Goal: Task Accomplishment & Management: Use online tool/utility

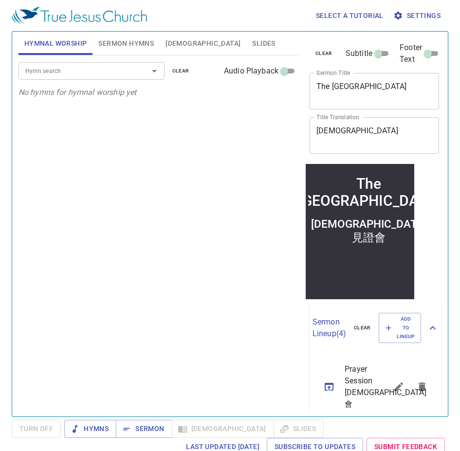
click at [189, 134] on textarea "聖城 見證會" at bounding box center [374, 135] width 116 height 18
drag, startPoint x: 266, startPoint y: 123, endPoint x: 260, endPoint y: 120, distance: 7.0
click at [189, 120] on div "Hymnal Worship Sermon Hymns Bible Slides Hymn search Hymn search clear Audio Pl…" at bounding box center [230, 220] width 430 height 385
paste textarea
click at [189, 136] on textarea "[DEMOGRAPHIC_DATA]" at bounding box center [374, 135] width 116 height 18
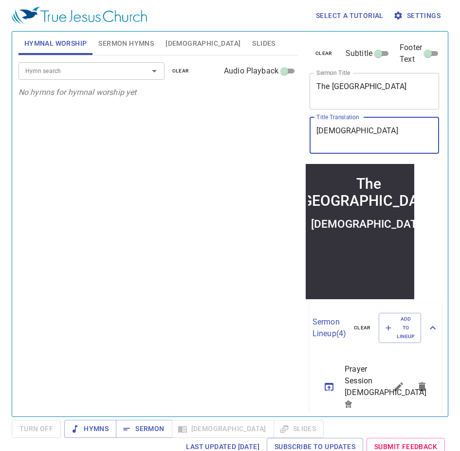
type textarea "[DEMOGRAPHIC_DATA]"
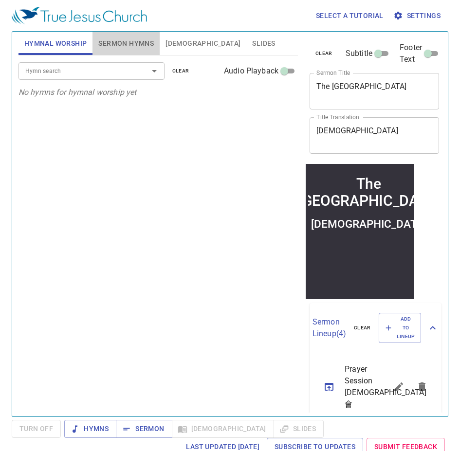
click at [123, 39] on span "Sermon Hymns" at bounding box center [125, 43] width 55 height 12
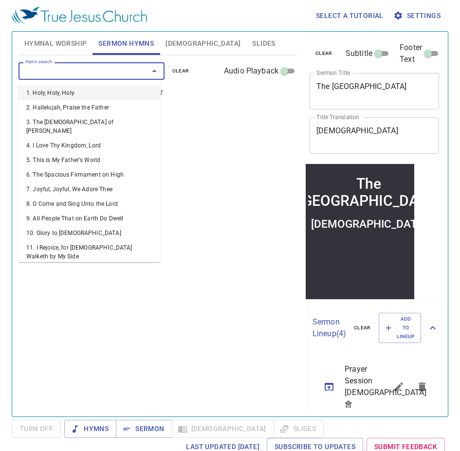
click at [95, 76] on input "Hymn search" at bounding box center [76, 70] width 111 height 11
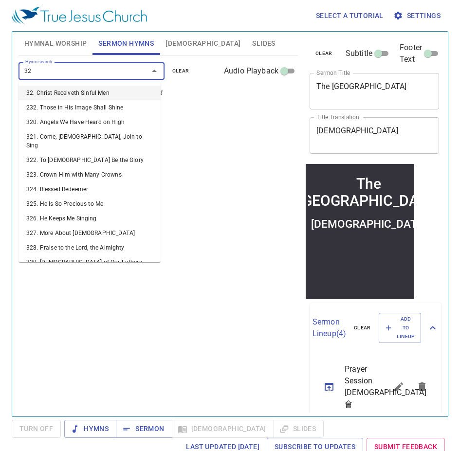
type input "320"
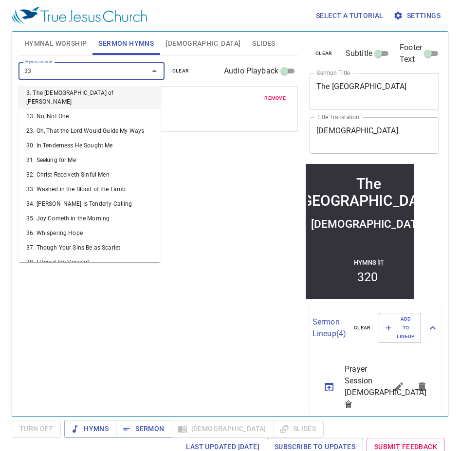
type input "335"
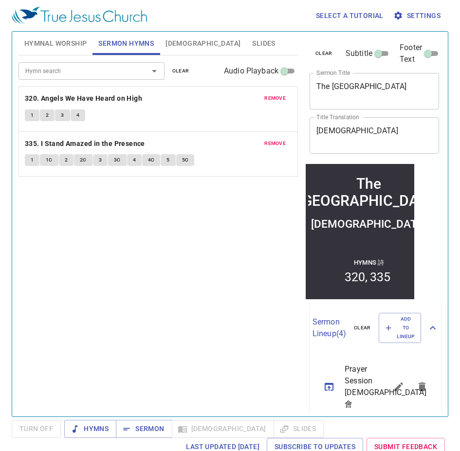
click at [108, 249] on div "Hymn search Hymn search clear Audio Playback remove 320. Angels We Have Heard o…" at bounding box center [157, 231] width 279 height 353
click at [63, 45] on span "Hymnal Worship" at bounding box center [55, 43] width 63 height 12
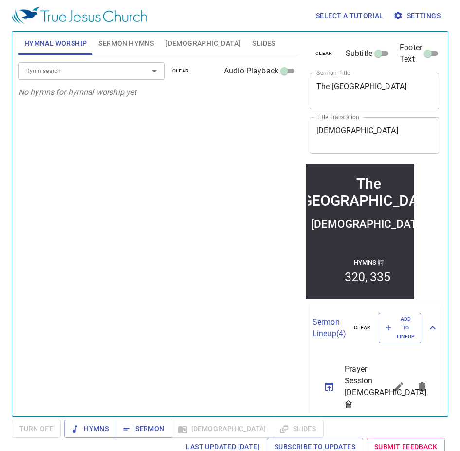
click at [58, 67] on input "Hymn search" at bounding box center [76, 70] width 111 height 11
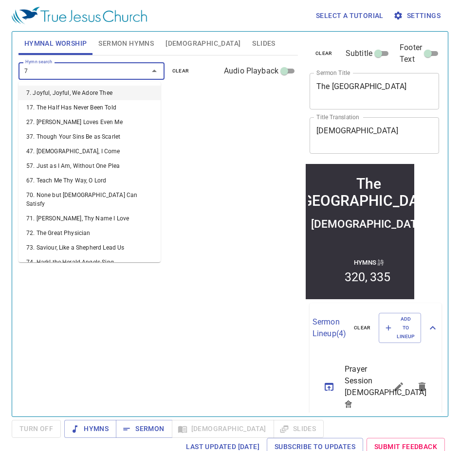
type input "73"
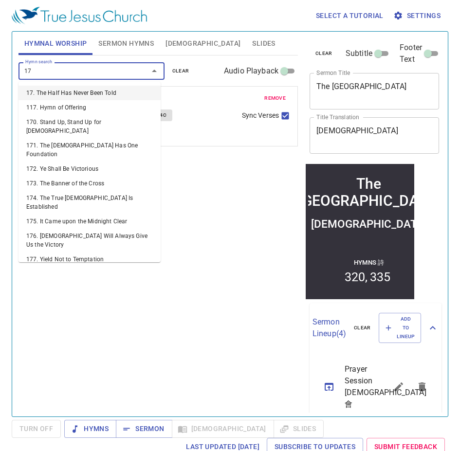
type input "179"
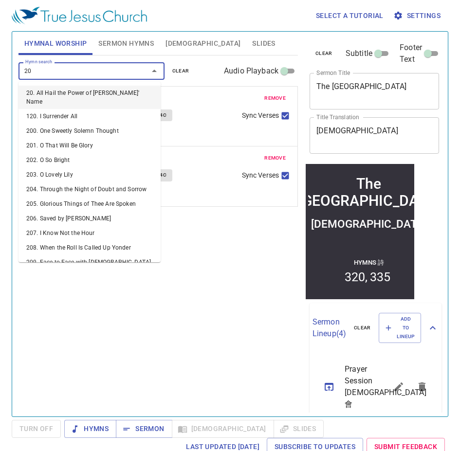
type input "205"
type input "206"
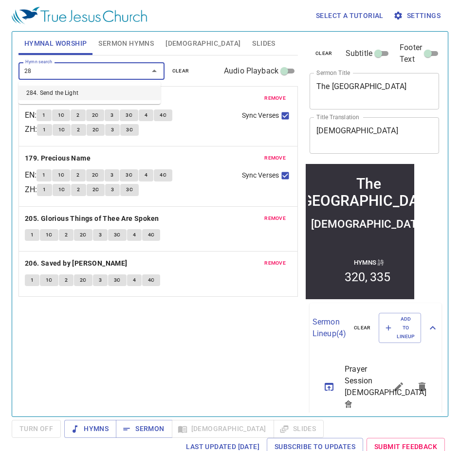
type input "284"
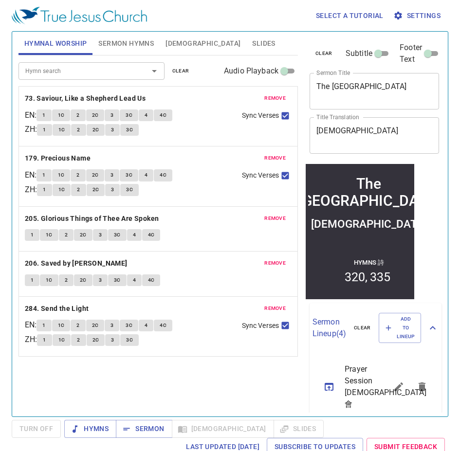
click at [115, 409] on div "Hymnal Worship Sermon Hymns Bible Slides Hymn search Hymn search clear Audio Pl…" at bounding box center [158, 220] width 287 height 385
click at [92, 426] on span "Hymns" at bounding box center [90, 429] width 36 height 12
click at [131, 393] on div "Hymn search Hymn search clear Audio Playback remove 73. Saviour, Like a Shepher…" at bounding box center [157, 231] width 279 height 353
click at [139, 374] on div "Hymn search Hymn search clear Audio Playback remove 73. Saviour, Like a Shepher…" at bounding box center [157, 231] width 279 height 353
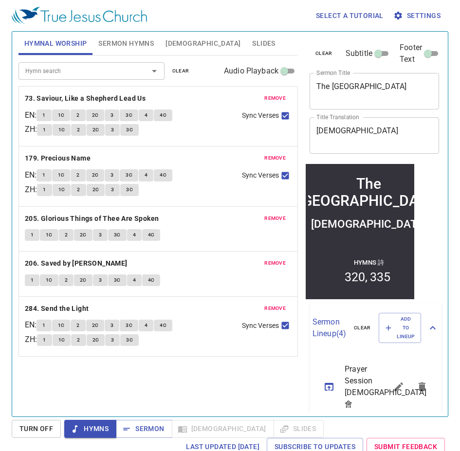
click at [116, 388] on div "Hymn search Hymn search clear Audio Playback remove 73. Saviour, Like a Shepher…" at bounding box center [157, 231] width 279 height 353
click at [129, 387] on div "Hymn search Hymn search clear Audio Playback remove 73. Saviour, Like a Shepher…" at bounding box center [157, 231] width 279 height 353
click at [134, 388] on div "Hymn search Hymn search clear Audio Playback remove 73. Saviour, Like a Shepher…" at bounding box center [157, 231] width 279 height 353
click at [125, 36] on button "Sermon Hymns" at bounding box center [125, 43] width 67 height 23
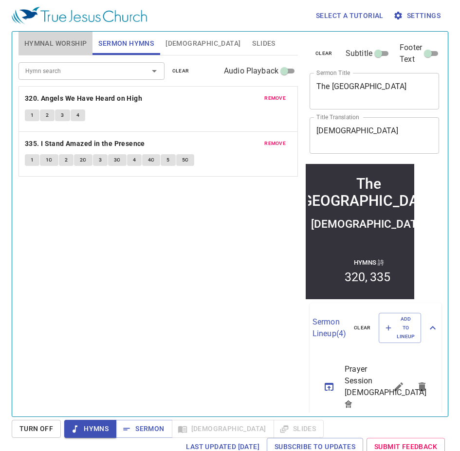
click at [46, 36] on button "Hymnal Worship" at bounding box center [55, 43] width 74 height 23
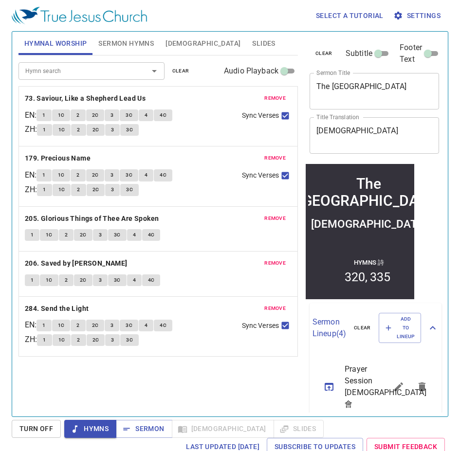
click at [122, 48] on span "Sermon Hymns" at bounding box center [125, 43] width 55 height 12
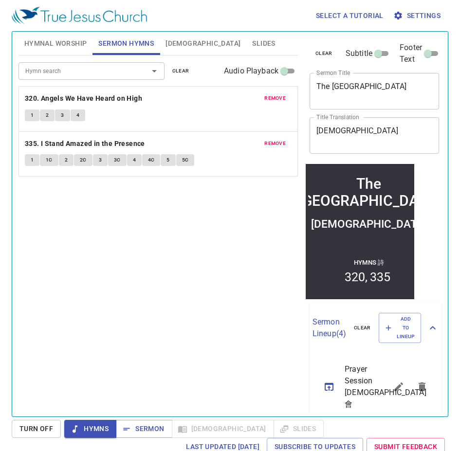
click at [60, 44] on span "Hymnal Worship" at bounding box center [55, 43] width 63 height 12
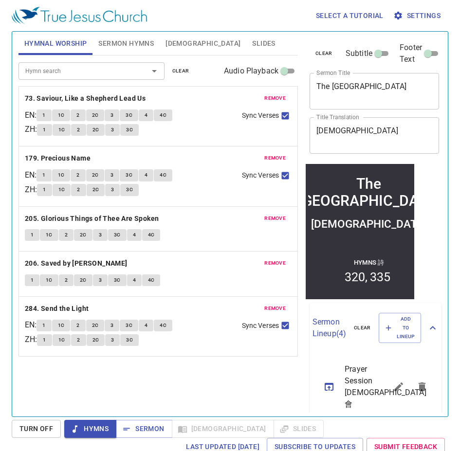
click at [125, 391] on div "Hymn search Hymn search clear Audio Playback remove 73. Saviour, Like a Shepher…" at bounding box center [157, 231] width 279 height 353
click at [127, 389] on div "Hymn search Hymn search clear Audio Playback remove 73. Saviour, Like a Shepher…" at bounding box center [157, 231] width 279 height 353
click at [50, 114] on button "1" at bounding box center [43, 115] width 15 height 12
click at [118, 384] on div "Hymn search Hymn search clear Audio Playback remove 73. Saviour, Like a Shepher…" at bounding box center [157, 231] width 279 height 353
click at [45, 176] on button "1" at bounding box center [43, 175] width 15 height 12
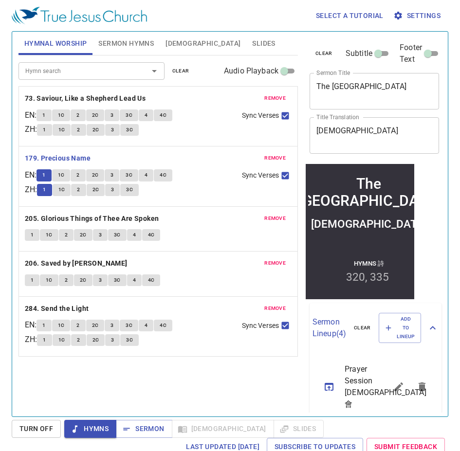
click at [165, 375] on div "Hymn search Hymn search clear Audio Playback remove 73. Saviour, Like a Shepher…" at bounding box center [157, 231] width 279 height 353
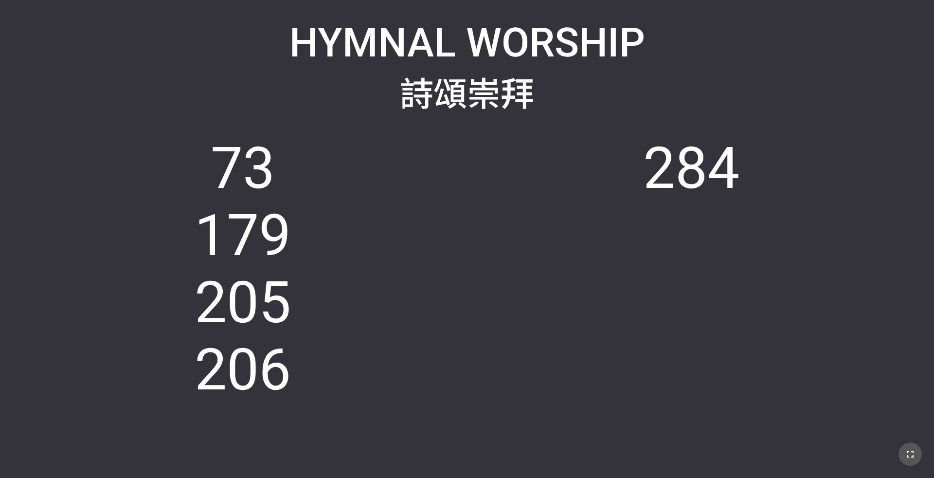
click at [389, 310] on button "button" at bounding box center [909, 453] width 23 height 23
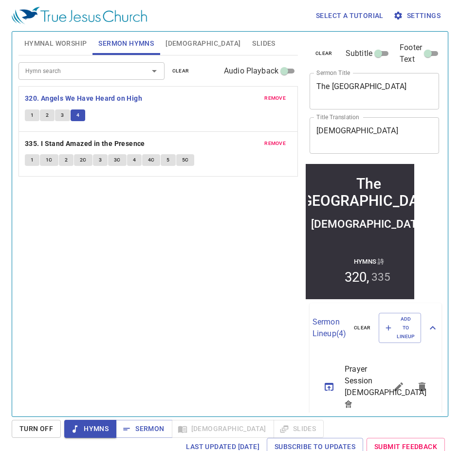
click at [165, 244] on div "Hymn search Hymn search clear Audio Playback remove 320. Angels We Have Heard o…" at bounding box center [157, 231] width 279 height 353
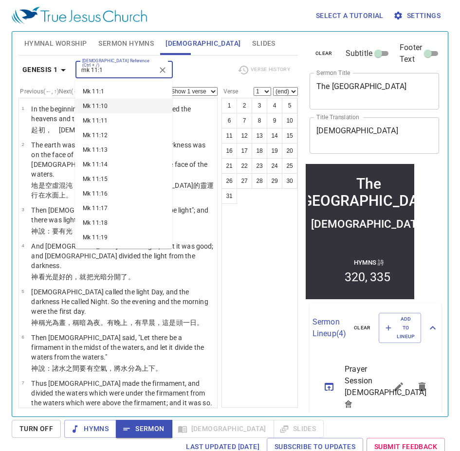
type input "mk 11:1"
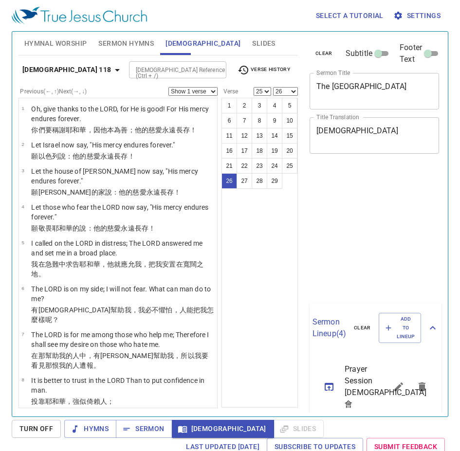
select select "25"
select select "26"
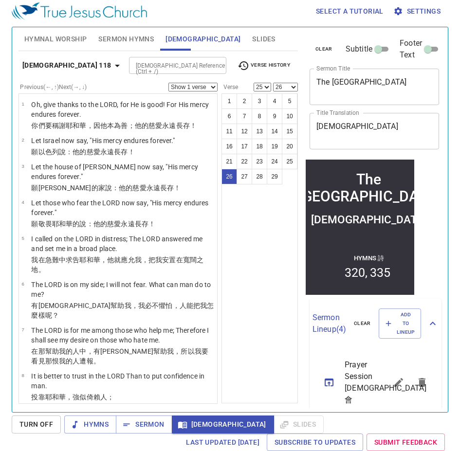
scroll to position [892, 0]
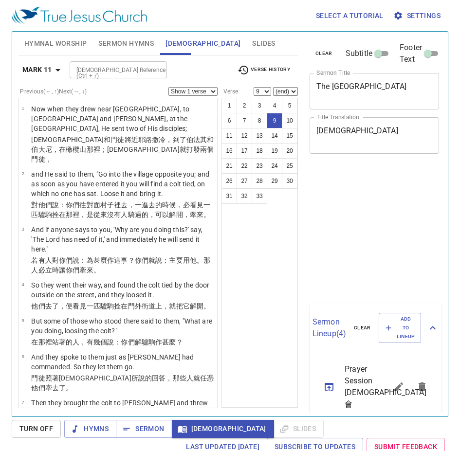
select select "9"
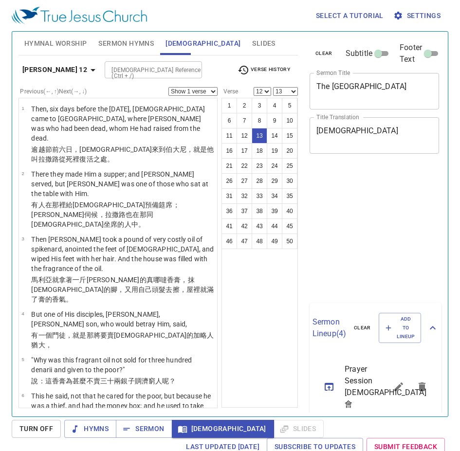
select select "12"
select select "13"
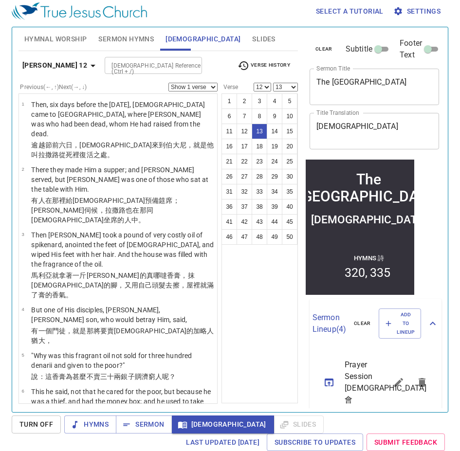
scroll to position [528, 0]
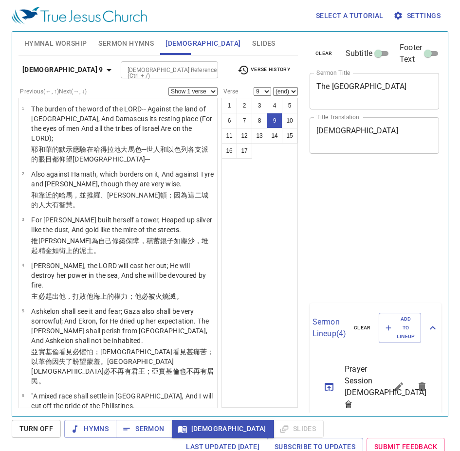
select select "9"
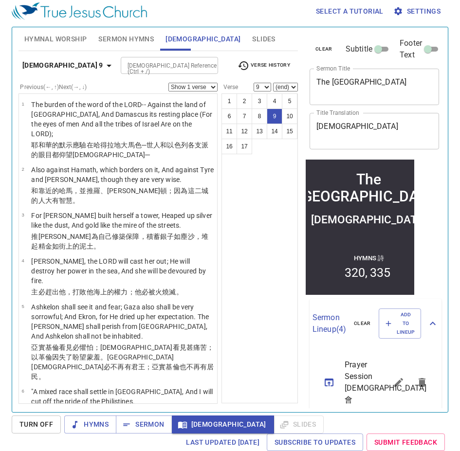
scroll to position [389, 0]
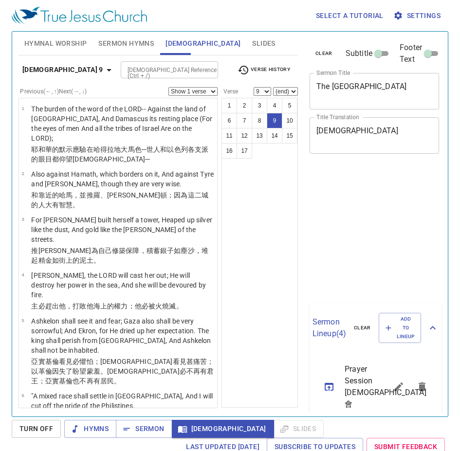
select select "9"
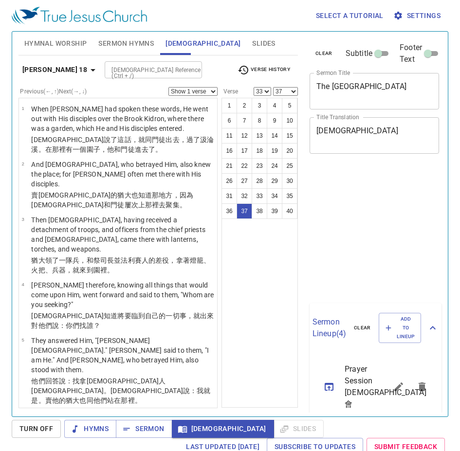
select select "33"
select select "37"
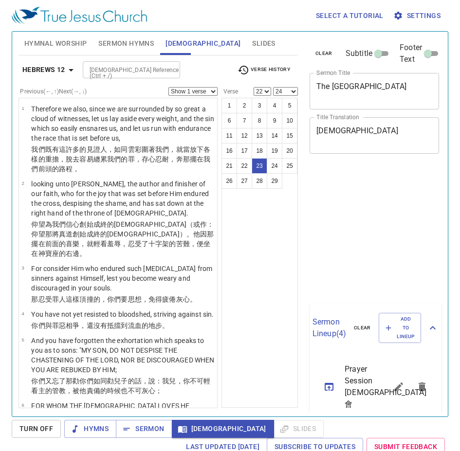
select select "22"
select select "24"
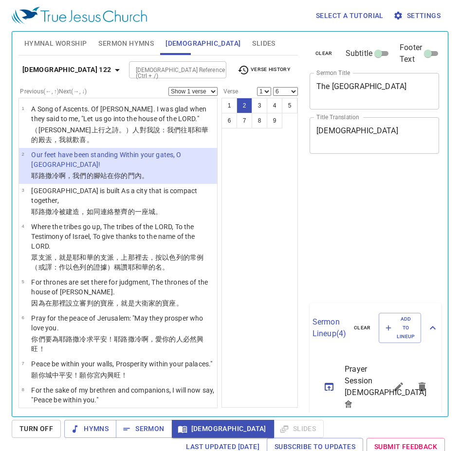
select select "6"
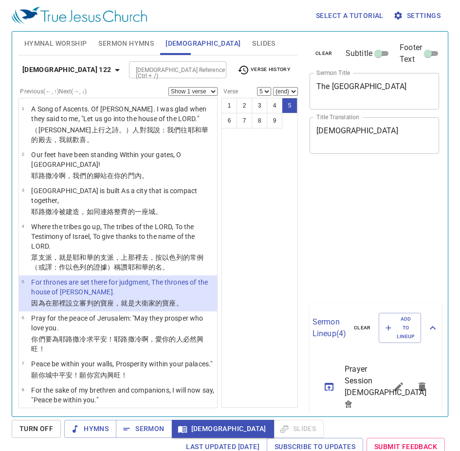
select select "5"
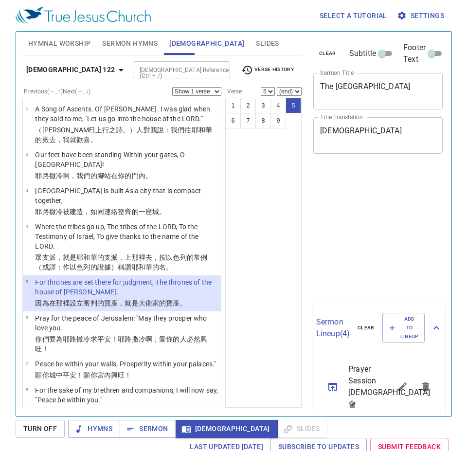
scroll to position [4, 0]
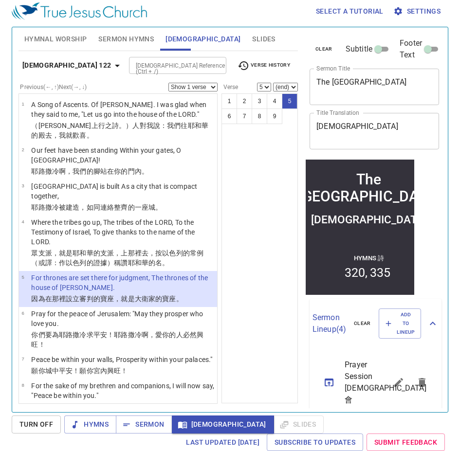
click at [237, 64] on span "Verse History" at bounding box center [263, 66] width 53 height 12
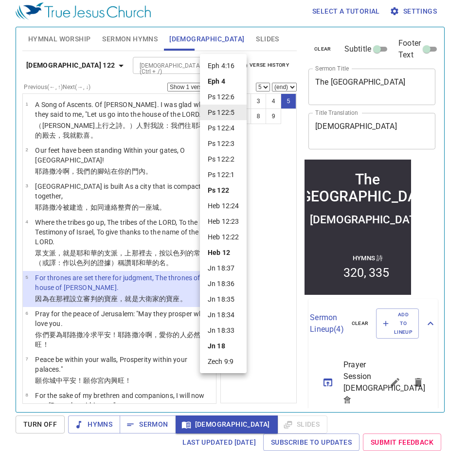
scroll to position [110, 0]
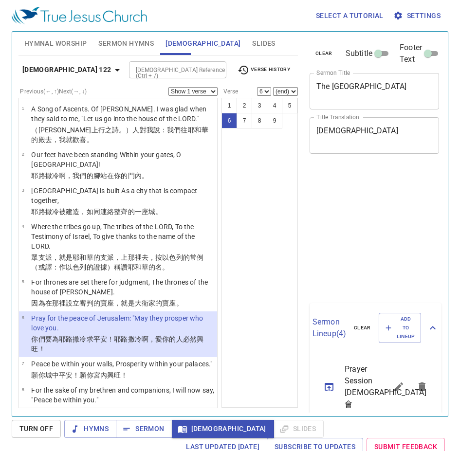
select select "6"
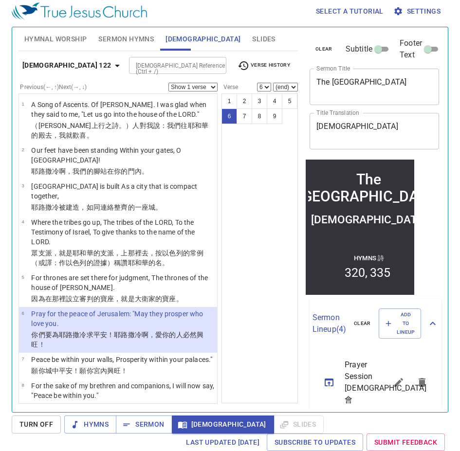
scroll to position [110, 0]
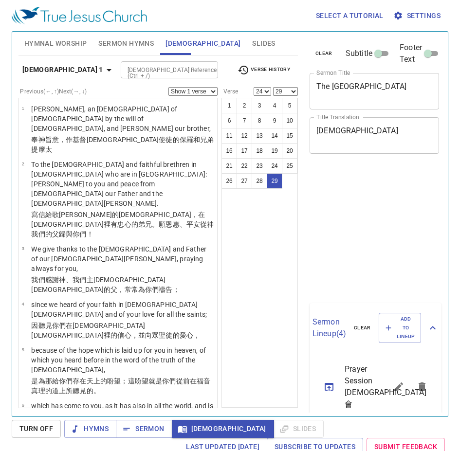
select select "24"
select select "29"
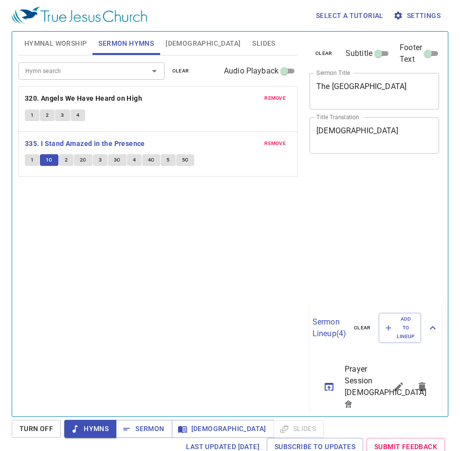
scroll to position [4, 0]
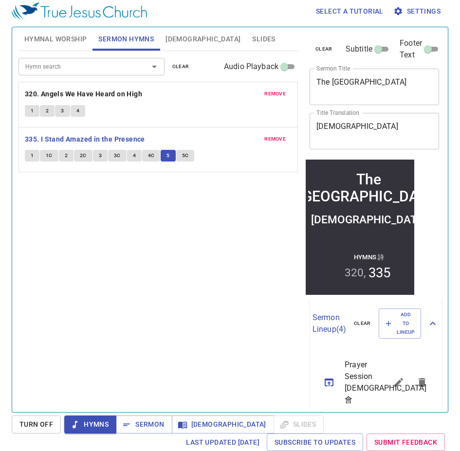
click at [149, 226] on div "Hymn search Hymn search clear Audio Playback remove 320. Angels We Have Heard o…" at bounding box center [157, 227] width 279 height 353
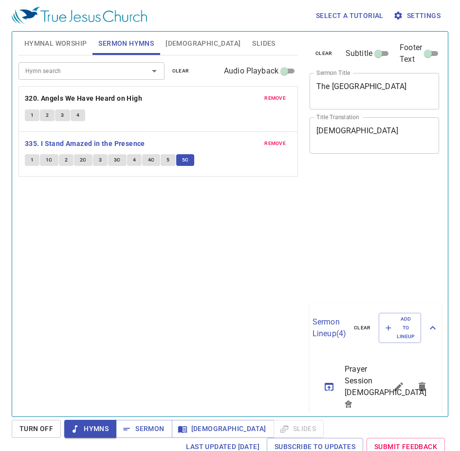
scroll to position [4, 0]
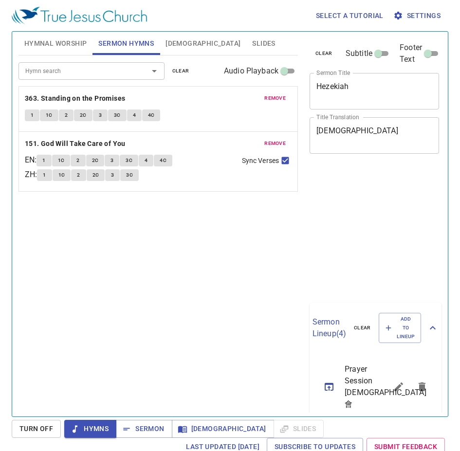
scroll to position [4, 0]
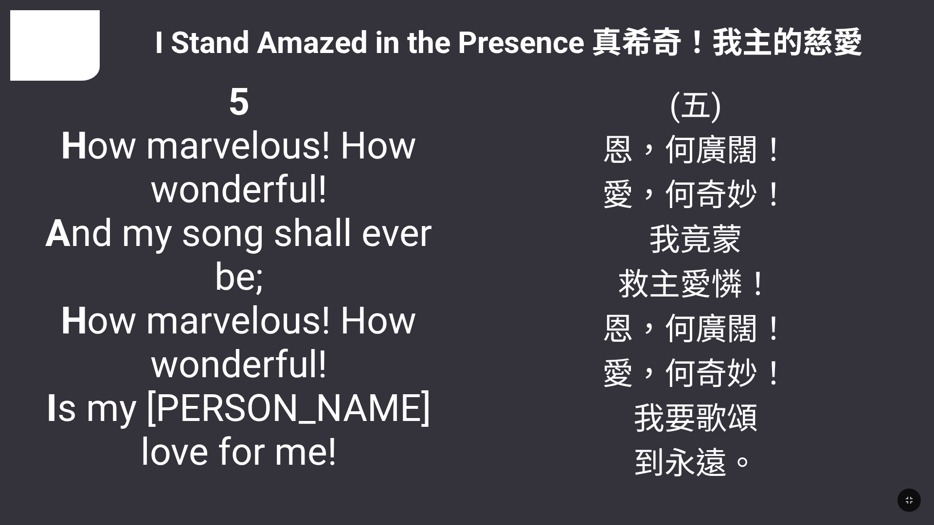
drag, startPoint x: 0, startPoint y: 0, endPoint x: 853, endPoint y: 255, distance: 890.4
click at [853, 255] on div "(五) 恩，何廣闊！ 愛，何奇妙！ 我竟蒙 救主愛憐！ 恩，何廣闊！ 愛，何奇妙！ 我要歌頌 到永遠。" at bounding box center [695, 292] width 457 height 445
click at [810, 280] on div "(五) 恩，何廣闊！ 愛，何奇妙！ 我竟蒙 救主愛憐！ 恩，何廣闊！ 愛，何奇妙！ 我要歌頌 到永遠。" at bounding box center [695, 292] width 457 height 445
